Goal: Transaction & Acquisition: Purchase product/service

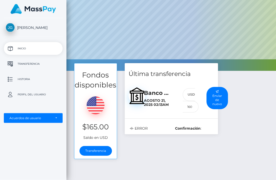
scroll to position [26, 0]
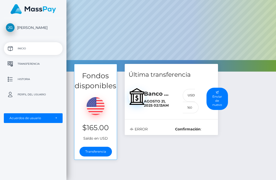
click at [206, 98] on button "Enviar de nuevo" at bounding box center [216, 99] width 21 height 22
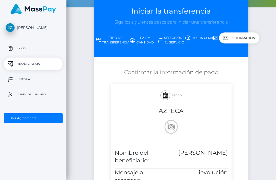
scroll to position [27, 0]
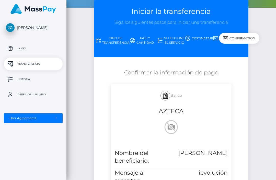
click at [219, 35] on div "Confirmation" at bounding box center [239, 38] width 40 height 11
click at [219, 37] on div "Confirmation" at bounding box center [239, 38] width 40 height 11
click at [226, 34] on link "Confirmación" at bounding box center [229, 38] width 29 height 9
click at [223, 39] on link "Confirmación" at bounding box center [229, 38] width 29 height 9
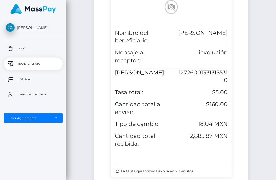
scroll to position [148, 0]
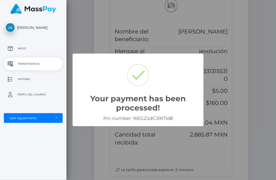
click at [62, 45] on div "Your payment has been processed! × Pin number: 9iEGZzdCJRtTld8 OK Cancel" at bounding box center [138, 90] width 276 height 180
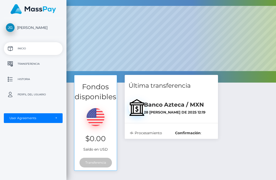
scroll to position [15, 0]
click at [175, 134] on b "Confirmación" at bounding box center [188, 132] width 26 height 5
click at [144, 114] on div "Banco Azteca / MXN 28 [PERSON_NAME] de 2025 12:19" at bounding box center [179, 106] width 78 height 19
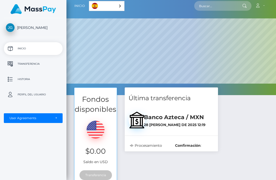
scroll to position [0, 0]
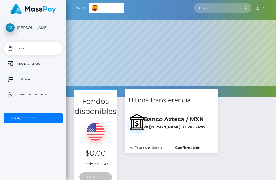
click at [157, 122] on h5 "Banco Azteca / MXN" at bounding box center [179, 119] width 70 height 8
click at [164, 122] on h5 "Banco Azteca / MXN" at bounding box center [179, 119] width 70 height 8
click at [172, 121] on h5 "Banco Azteca / MXN" at bounding box center [179, 119] width 70 height 8
click at [144, 120] on h5 "Banco Azteca / MXN" at bounding box center [179, 119] width 70 height 8
click at [144, 123] on h5 "Banco Azteca / MXN" at bounding box center [179, 119] width 70 height 8
